Goal: Task Accomplishment & Management: Complete application form

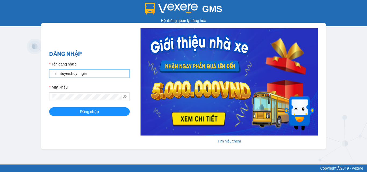
click at [94, 72] on input "minhtuyen.huynhgia" at bounding box center [89, 73] width 81 height 9
type input "chi.huynhgia"
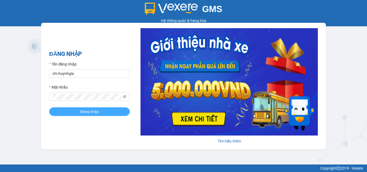
drag, startPoint x: 99, startPoint y: 111, endPoint x: 140, endPoint y: 101, distance: 41.6
click at [100, 111] on button "Đăng nhập" at bounding box center [89, 112] width 81 height 9
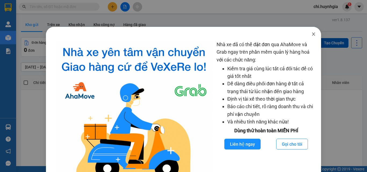
drag, startPoint x: 311, startPoint y: 33, endPoint x: 280, endPoint y: 47, distance: 33.9
click at [312, 33] on icon "close" at bounding box center [314, 34] width 4 height 4
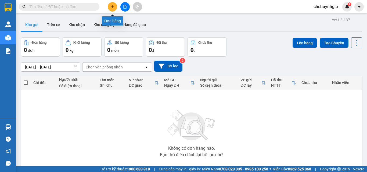
click at [113, 4] on button at bounding box center [112, 6] width 9 height 9
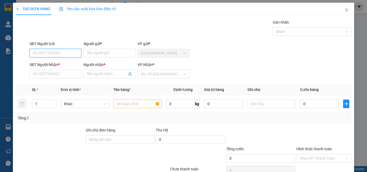
click at [58, 55] on input "SĐT Người Gửi" at bounding box center [56, 53] width 52 height 9
type input "0373331084"
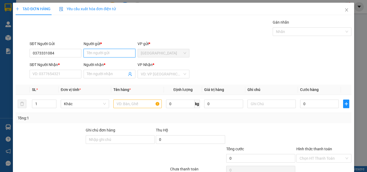
click at [98, 53] on input "Người gửi *" at bounding box center [110, 53] width 52 height 9
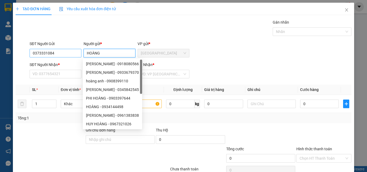
type input "HOÀNG"
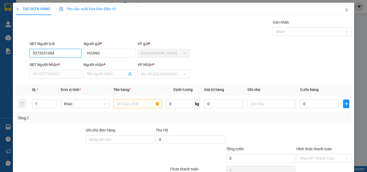
drag, startPoint x: 32, startPoint y: 53, endPoint x: 59, endPoint y: 58, distance: 27.6
click at [59, 58] on div "SĐT Người Gửi 0373331084 0373331084" at bounding box center [56, 50] width 52 height 19
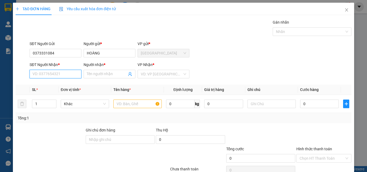
click at [50, 71] on input "SĐT Người Nhận *" at bounding box center [56, 74] width 52 height 9
paste input "0373331084"
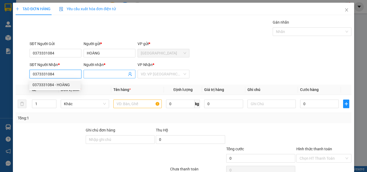
type input "0373331084"
click at [108, 73] on input "Người nhận *" at bounding box center [107, 74] width 40 height 6
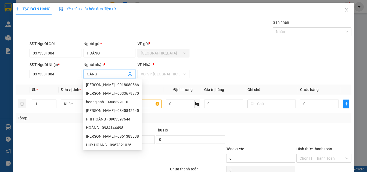
click at [87, 74] on input "OÀNG" at bounding box center [107, 74] width 40 height 6
type input "HOÀNG"
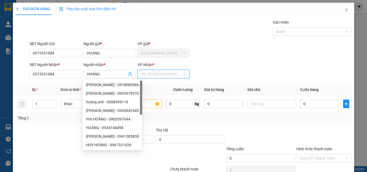
click at [150, 75] on input "search" at bounding box center [162, 74] width 42 height 8
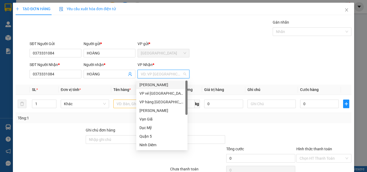
drag, startPoint x: 162, startPoint y: 84, endPoint x: 154, endPoint y: 87, distance: 8.5
click at [161, 84] on div "[PERSON_NAME]" at bounding box center [162, 85] width 45 height 6
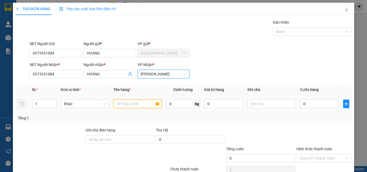
click at [128, 102] on input "text" at bounding box center [138, 104] width 48 height 9
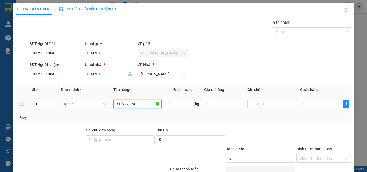
type input "XE VISION("
click at [315, 105] on input "0" at bounding box center [319, 104] width 39 height 9
type input "4"
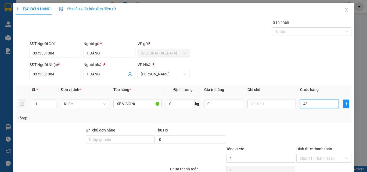
type input "485"
type input "4.850"
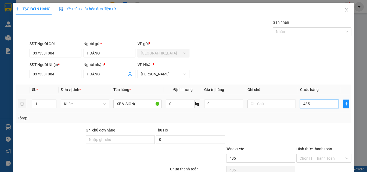
type input "4.850"
type input "485"
type input "48"
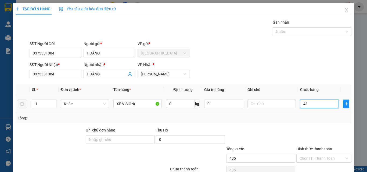
type input "48"
type input "4"
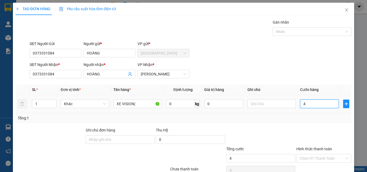
type input "0"
type input "04"
type input "4"
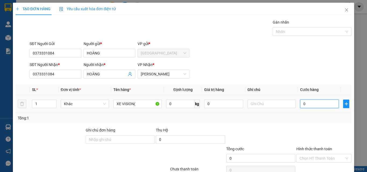
type input "4"
type input "045"
type input "45"
type input "0.450"
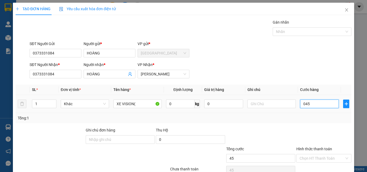
type input "450"
type input "045"
type input "45"
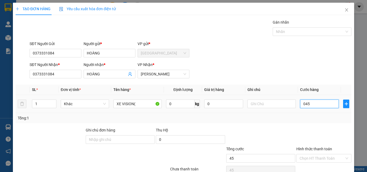
type input "04"
type input "4"
type input "0"
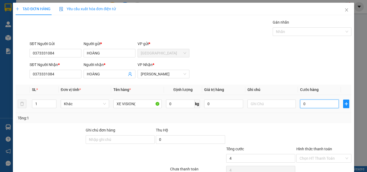
type input "0"
click at [300, 103] on input "0" at bounding box center [319, 104] width 39 height 9
type input "40"
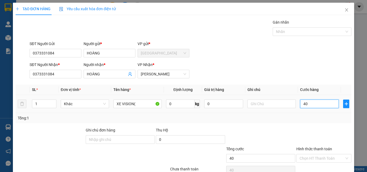
type input "450"
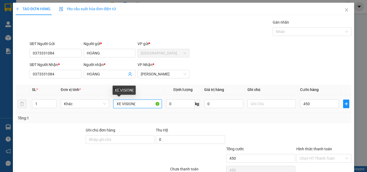
type input "450.000"
click at [137, 104] on input "XE VISION(" at bounding box center [138, 104] width 48 height 9
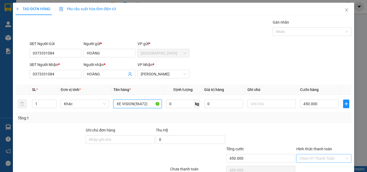
type input "XE VISION(56472)"
click at [320, 156] on input "Hình thức thanh toán" at bounding box center [322, 159] width 45 height 8
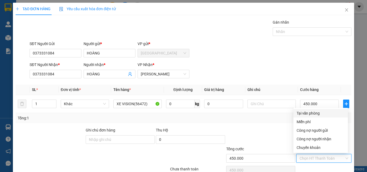
click at [320, 115] on div "Tại văn phòng" at bounding box center [321, 114] width 48 height 6
type input "0"
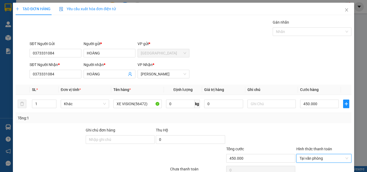
scroll to position [27, 0]
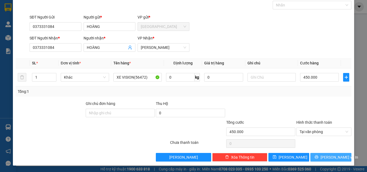
click at [323, 156] on button "[PERSON_NAME] và In" at bounding box center [331, 157] width 41 height 9
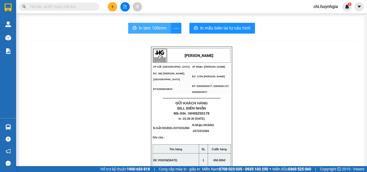
click at [150, 29] on span "In tem 100mm" at bounding box center [153, 28] width 28 height 7
click at [142, 29] on span "In tem 100mm" at bounding box center [153, 28] width 28 height 7
click at [147, 29] on span "In tem 100mm" at bounding box center [154, 28] width 28 height 7
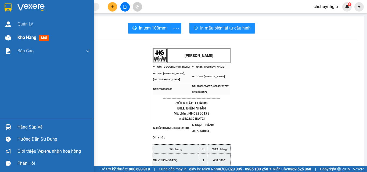
click at [18, 37] on span "Kho hàng" at bounding box center [26, 37] width 19 height 5
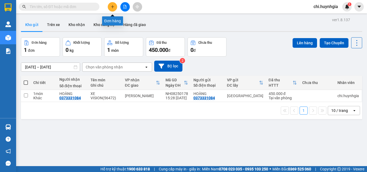
click at [116, 9] on button at bounding box center [112, 6] width 9 height 9
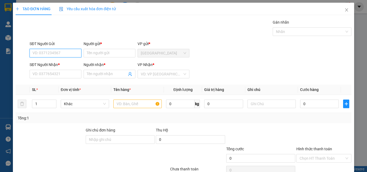
drag, startPoint x: 48, startPoint y: 52, endPoint x: 51, endPoint y: 51, distance: 3.0
click at [49, 51] on input "SĐT Người Gửi" at bounding box center [56, 53] width 52 height 9
type input "0886780041"
click at [63, 65] on div "0886780041 - [PERSON_NAME]" at bounding box center [59, 64] width 53 height 6
type input "HẠO"
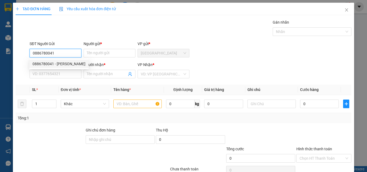
type input "0908006870"
type input "HƯƠNG"
type input "0886780041"
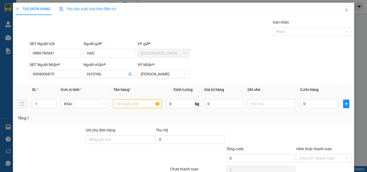
click at [135, 106] on input "text" at bounding box center [138, 104] width 48 height 9
type input "[GEOGRAPHIC_DATA]"
click at [305, 99] on div "0" at bounding box center [319, 104] width 39 height 11
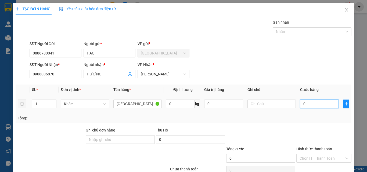
click at [311, 101] on input "0" at bounding box center [319, 104] width 39 height 9
type input "3"
type input "30"
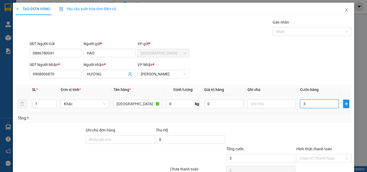
type input "30"
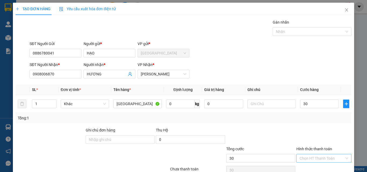
type input "30.000"
drag, startPoint x: 315, startPoint y: 158, endPoint x: 321, endPoint y: 154, distance: 7.9
click at [317, 158] on input "Hình thức thanh toán" at bounding box center [322, 159] width 45 height 8
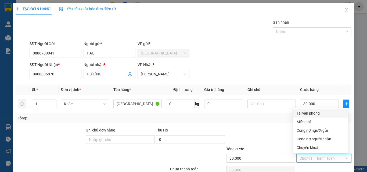
click at [320, 113] on div "Tại văn phòng" at bounding box center [321, 114] width 48 height 6
type input "0"
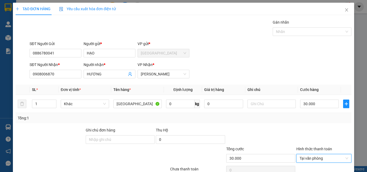
scroll to position [27, 0]
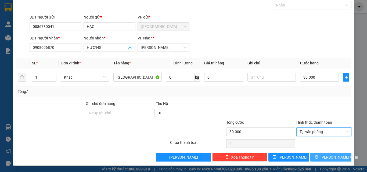
click at [327, 155] on span "[PERSON_NAME] và In" at bounding box center [340, 158] width 38 height 6
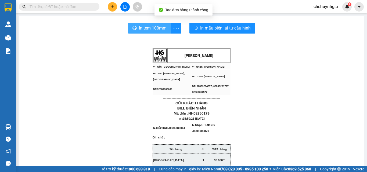
drag, startPoint x: 152, startPoint y: 26, endPoint x: 184, endPoint y: 43, distance: 36.5
click at [152, 26] on span "In tem 100mm" at bounding box center [153, 28] width 28 height 7
click at [153, 29] on span "In tem 100mm" at bounding box center [153, 28] width 28 height 7
click at [150, 31] on span "In tem 100mm" at bounding box center [153, 28] width 28 height 7
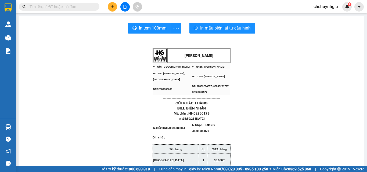
click at [115, 8] on button at bounding box center [112, 6] width 9 height 9
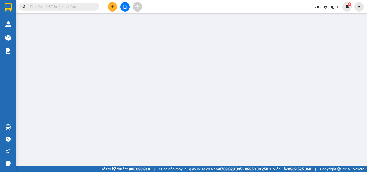
click at [112, 7] on span "Yêu cầu xuất hóa đơn điện tử" at bounding box center [87, 9] width 57 height 4
click at [111, 9] on span "Yêu cầu xuất hóa đơn điện tử" at bounding box center [87, 9] width 57 height 4
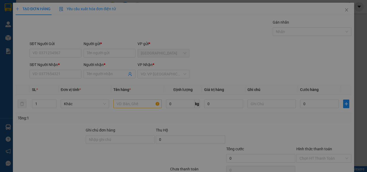
click at [62, 52] on div "Transit Pickup Surcharge Ids Transit Deliver Surcharge Ids Transit Deliver Surc…" at bounding box center [184, 103] width 336 height 169
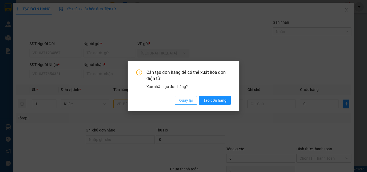
drag, startPoint x: 187, startPoint y: 99, endPoint x: 162, endPoint y: 100, distance: 25.3
click at [187, 99] on span "Quay lại" at bounding box center [185, 101] width 13 height 6
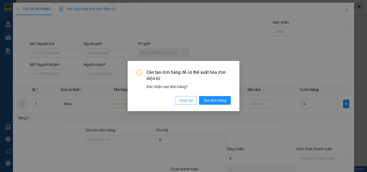
click at [187, 100] on span "Quay lại" at bounding box center [185, 101] width 13 height 6
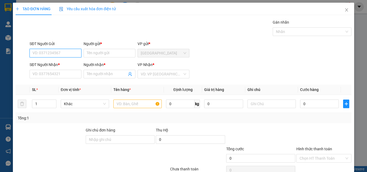
click at [35, 53] on input "SĐT Người Gửi" at bounding box center [56, 53] width 52 height 9
type input "0798666179"
click at [59, 63] on div "0798666179 - MiHi" at bounding box center [55, 64] width 45 height 6
type input "MiHi"
type input "0963483112"
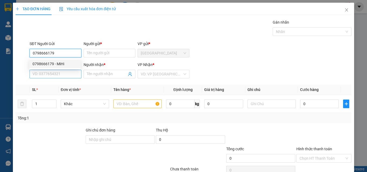
type input "[PERSON_NAME]"
type input "0798666179"
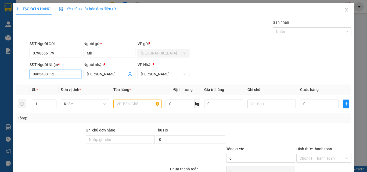
click at [67, 77] on input "0963483112" at bounding box center [56, 74] width 52 height 9
type input "0"
type input "0938646822"
click at [101, 75] on input "[PERSON_NAME]" at bounding box center [107, 74] width 40 height 6
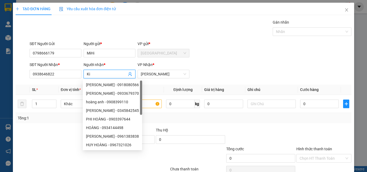
type input "K"
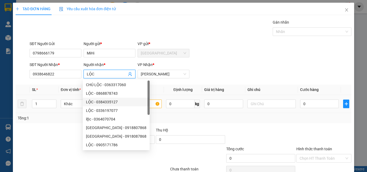
type input "LỘC"
click at [141, 104] on input "text" at bounding box center [138, 104] width 48 height 9
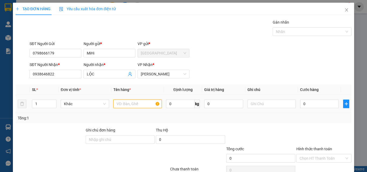
click at [136, 101] on input "text" at bounding box center [138, 104] width 48 height 9
type input "T"
click at [308, 103] on input "0" at bounding box center [319, 104] width 39 height 9
type input "3"
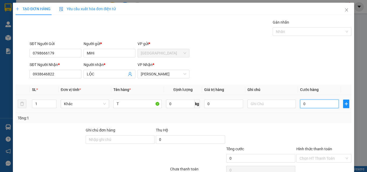
type input "3"
type input "30"
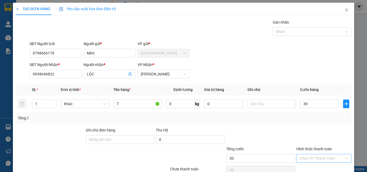
type input "30.000"
drag, startPoint x: 339, startPoint y: 158, endPoint x: 336, endPoint y: 157, distance: 3.3
click at [339, 158] on input "Hình thức thanh toán" at bounding box center [322, 159] width 45 height 8
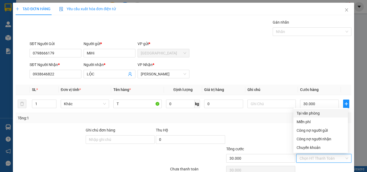
click at [306, 111] on div "Tại văn phòng" at bounding box center [321, 114] width 48 height 6
type input "0"
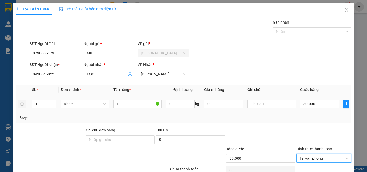
scroll to position [27, 0]
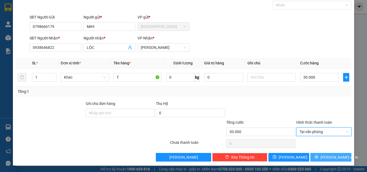
click at [323, 158] on button "[PERSON_NAME] và In" at bounding box center [331, 157] width 41 height 9
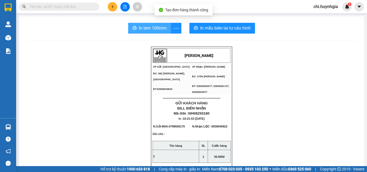
click at [156, 29] on span "In tem 100mm" at bounding box center [153, 28] width 28 height 7
click at [149, 25] on span "In tem 100mm" at bounding box center [154, 28] width 28 height 7
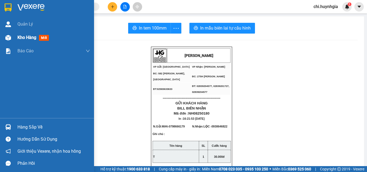
click at [26, 37] on span "Kho hàng" at bounding box center [26, 37] width 19 height 5
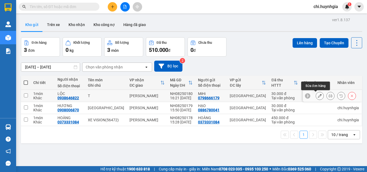
click at [318, 97] on icon at bounding box center [320, 96] width 4 height 4
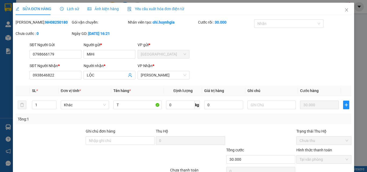
type input "0798666179"
type input "MiHi"
type input "0938646822"
type input "LỘC"
type input "30.000"
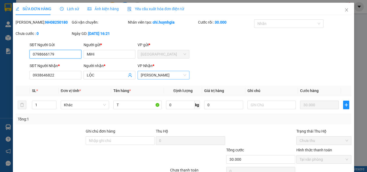
click at [166, 75] on span "[PERSON_NAME]" at bounding box center [163, 75] width 45 height 8
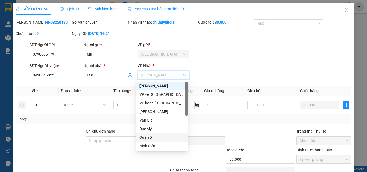
drag, startPoint x: 147, startPoint y: 138, endPoint x: 160, endPoint y: 136, distance: 12.4
click at [148, 138] on div "Quận 5" at bounding box center [162, 138] width 45 height 6
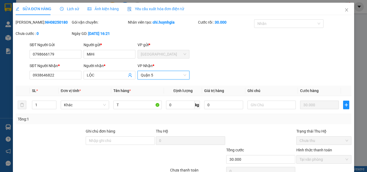
scroll to position [28, 0]
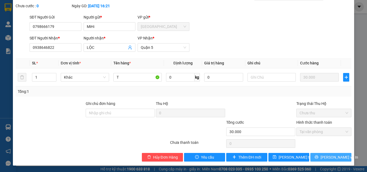
click at [333, 156] on span "[PERSON_NAME] và In" at bounding box center [340, 158] width 38 height 6
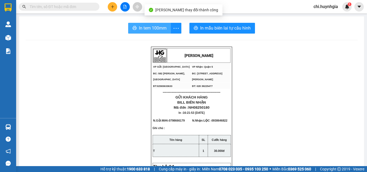
click at [139, 27] on span "In tem 100mm" at bounding box center [153, 28] width 28 height 7
click at [147, 28] on span "In tem 100mm" at bounding box center [153, 28] width 28 height 7
